Goal: Task Accomplishment & Management: Manage account settings

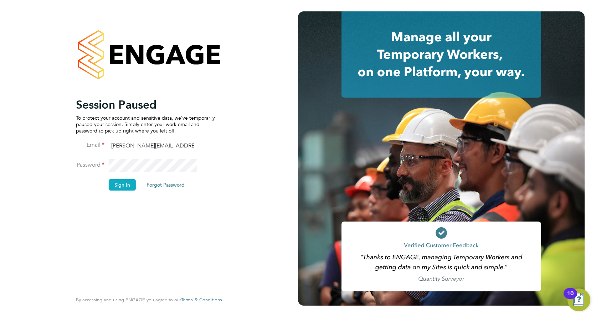
click at [125, 181] on button "Sign In" at bounding box center [122, 184] width 27 height 11
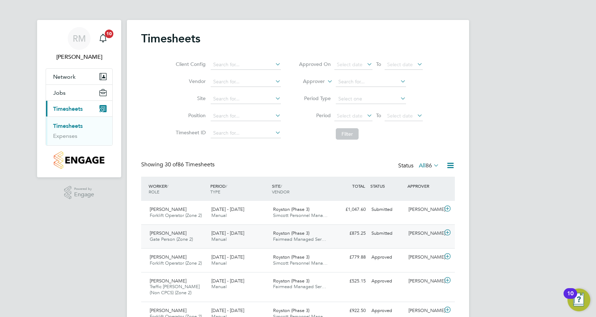
click at [360, 235] on div "£875.25 Submitted" at bounding box center [349, 234] width 37 height 12
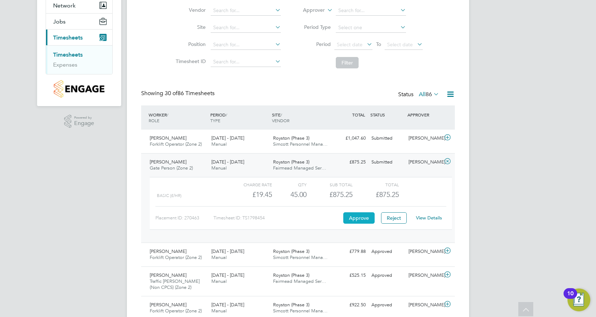
click at [353, 213] on button "Approve" at bounding box center [358, 217] width 31 height 11
click at [387, 140] on div "Submitted" at bounding box center [386, 139] width 37 height 12
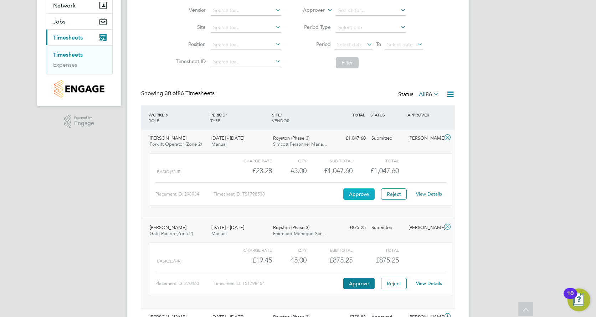
click at [351, 190] on button "Approve" at bounding box center [358, 194] width 31 height 11
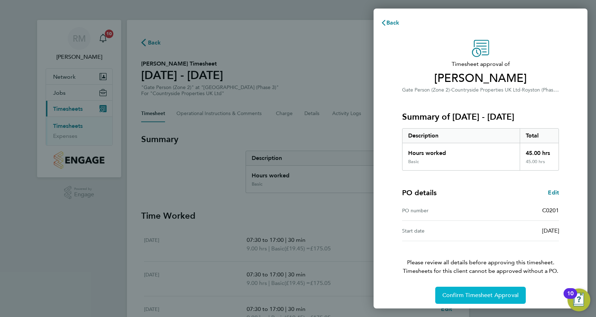
click at [456, 294] on span "Confirm Timesheet Approval" at bounding box center [480, 295] width 76 height 7
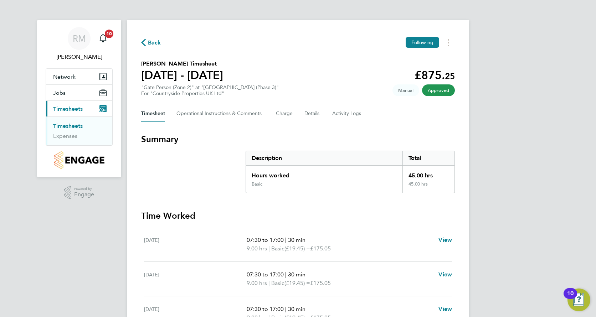
click at [78, 124] on link "Timesheets" at bounding box center [68, 126] width 30 height 7
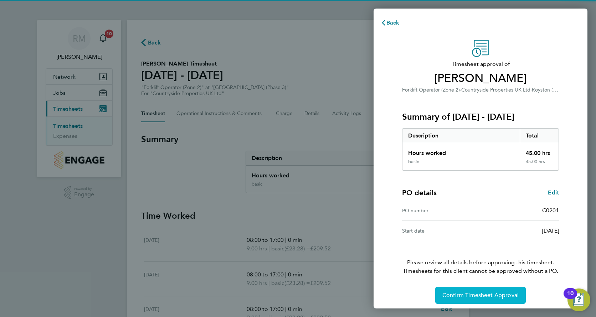
click at [468, 300] on button "Confirm Timesheet Approval" at bounding box center [480, 295] width 91 height 17
